Goal: Check status: Check status

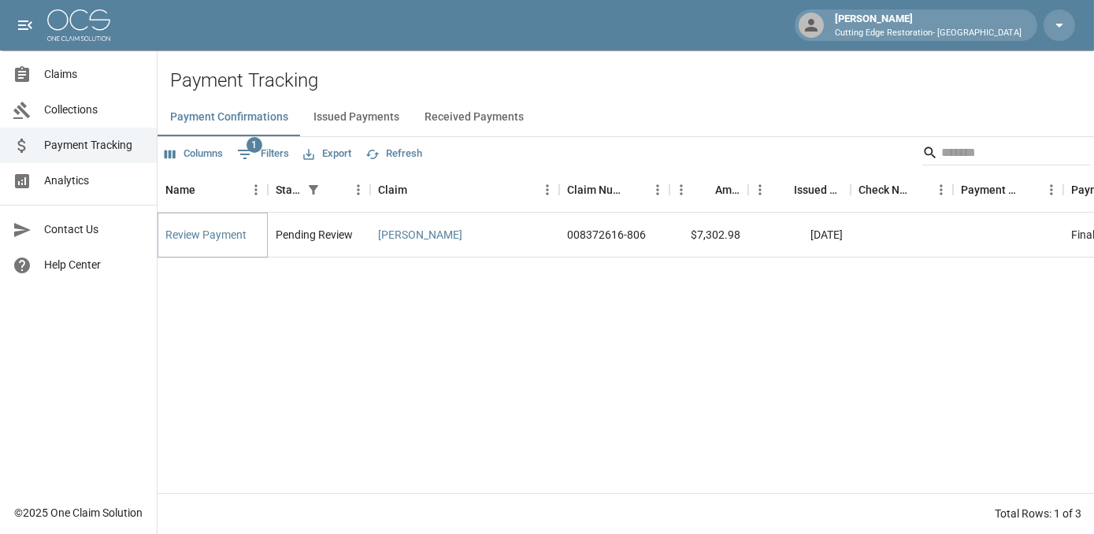
click at [213, 231] on link "Review Payment" at bounding box center [205, 235] width 81 height 16
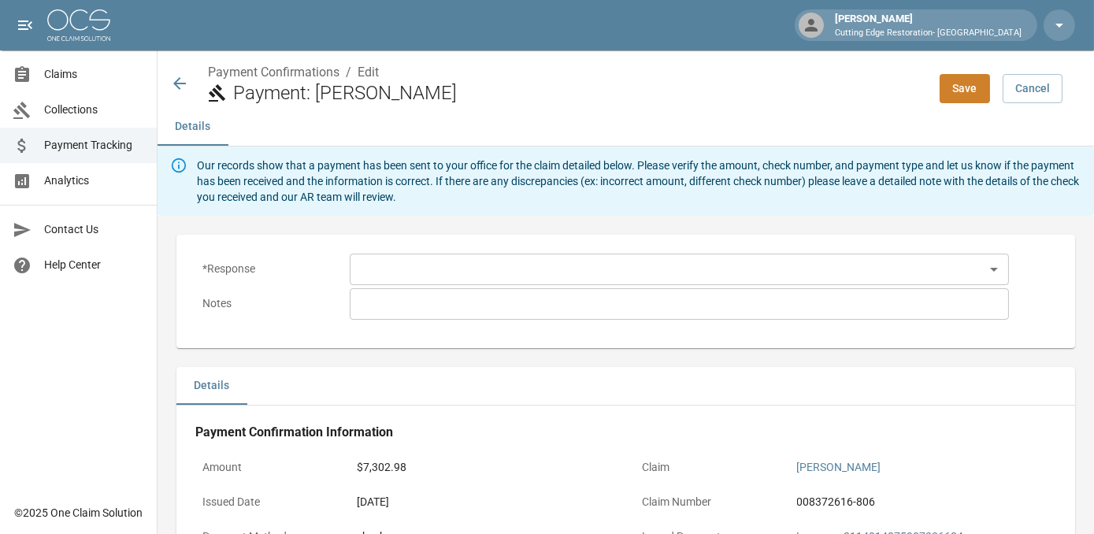
click at [386, 267] on body "[PERSON_NAME] Cutting Edge Restoration- [GEOGRAPHIC_DATA] Claims Collections Pa…" at bounding box center [547, 487] width 1094 height 975
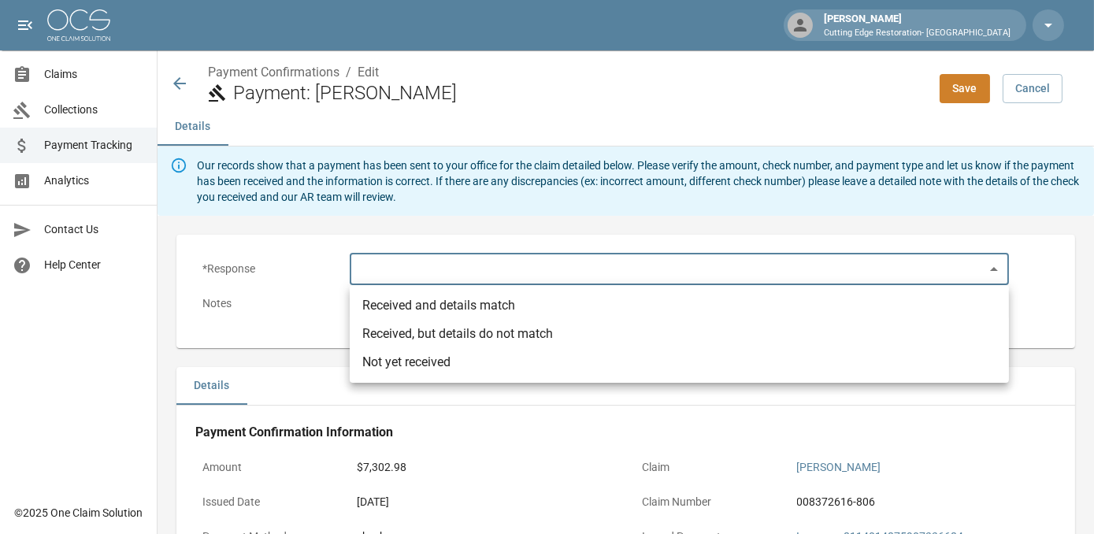
click at [454, 309] on li "Received and details match" at bounding box center [679, 305] width 659 height 28
type input "**********"
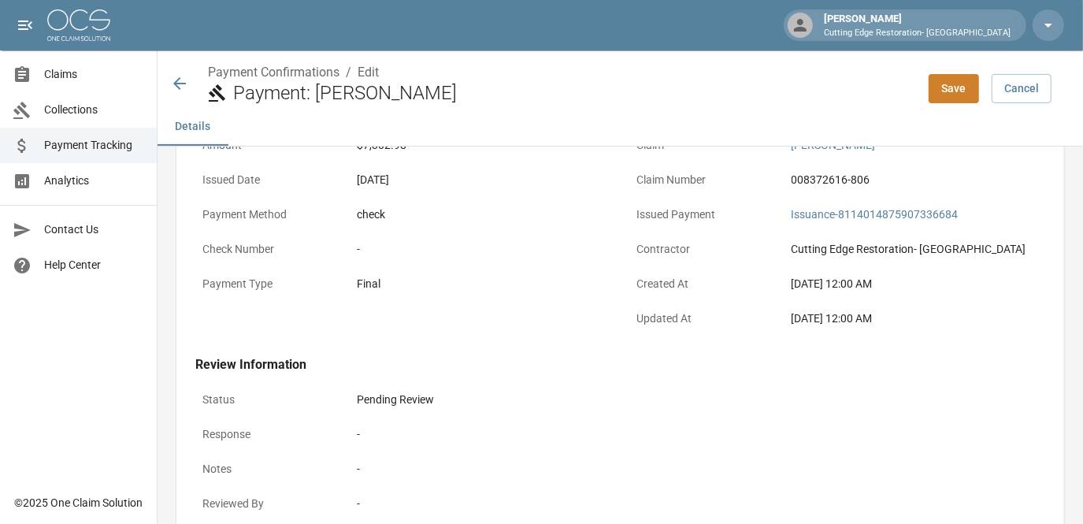
scroll to position [450, 0]
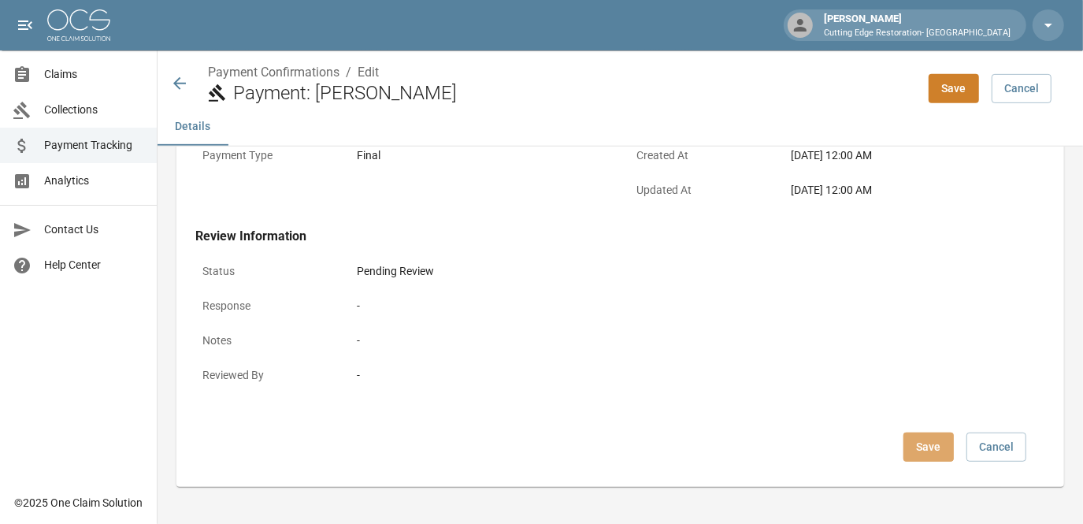
click at [941, 443] on button "Save" at bounding box center [928, 446] width 50 height 29
